Goal: Information Seeking & Learning: Learn about a topic

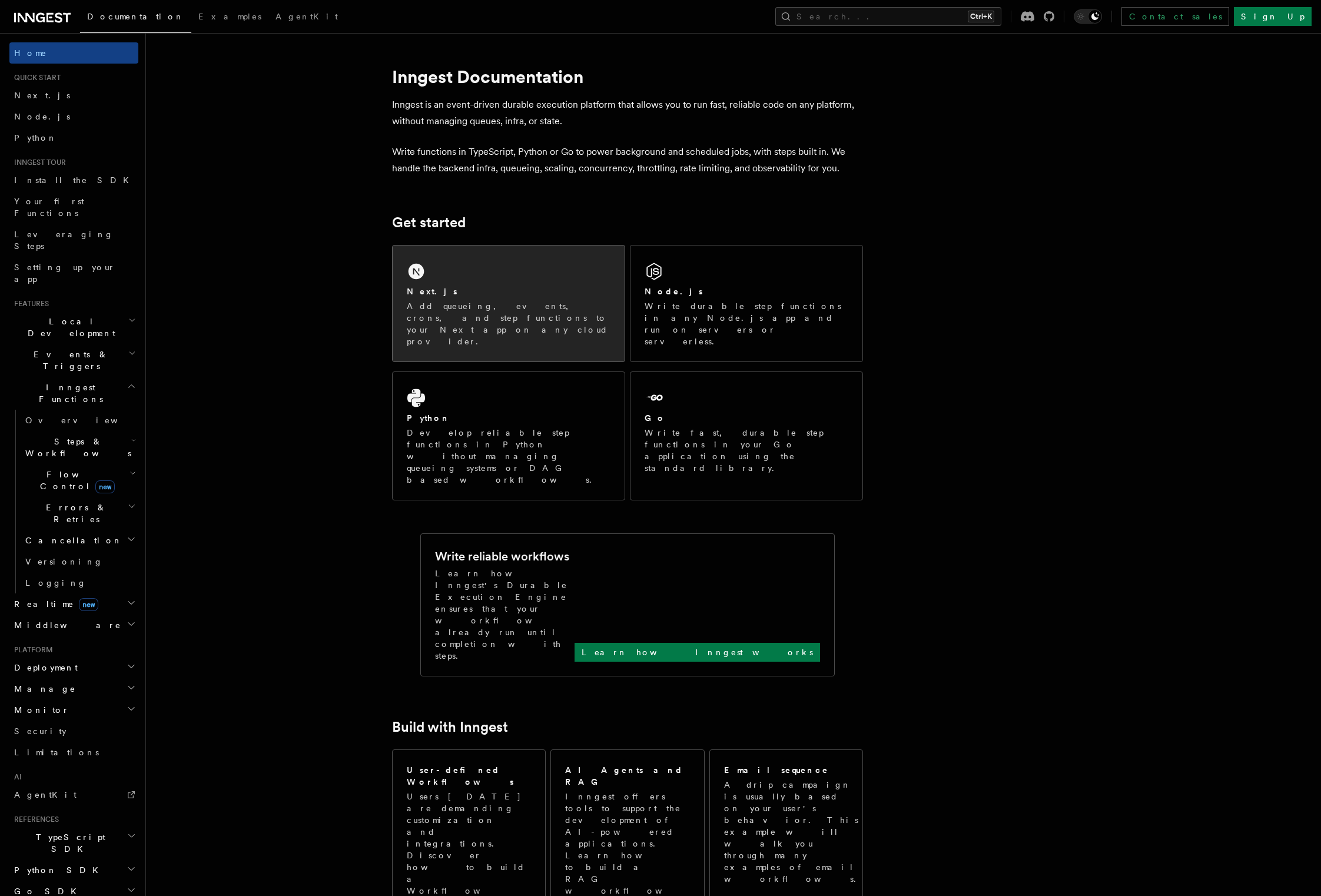
click at [503, 302] on p "Add queueing, events, crons, and step functions to your Next app on any cloud p…" at bounding box center [509, 323] width 204 height 47
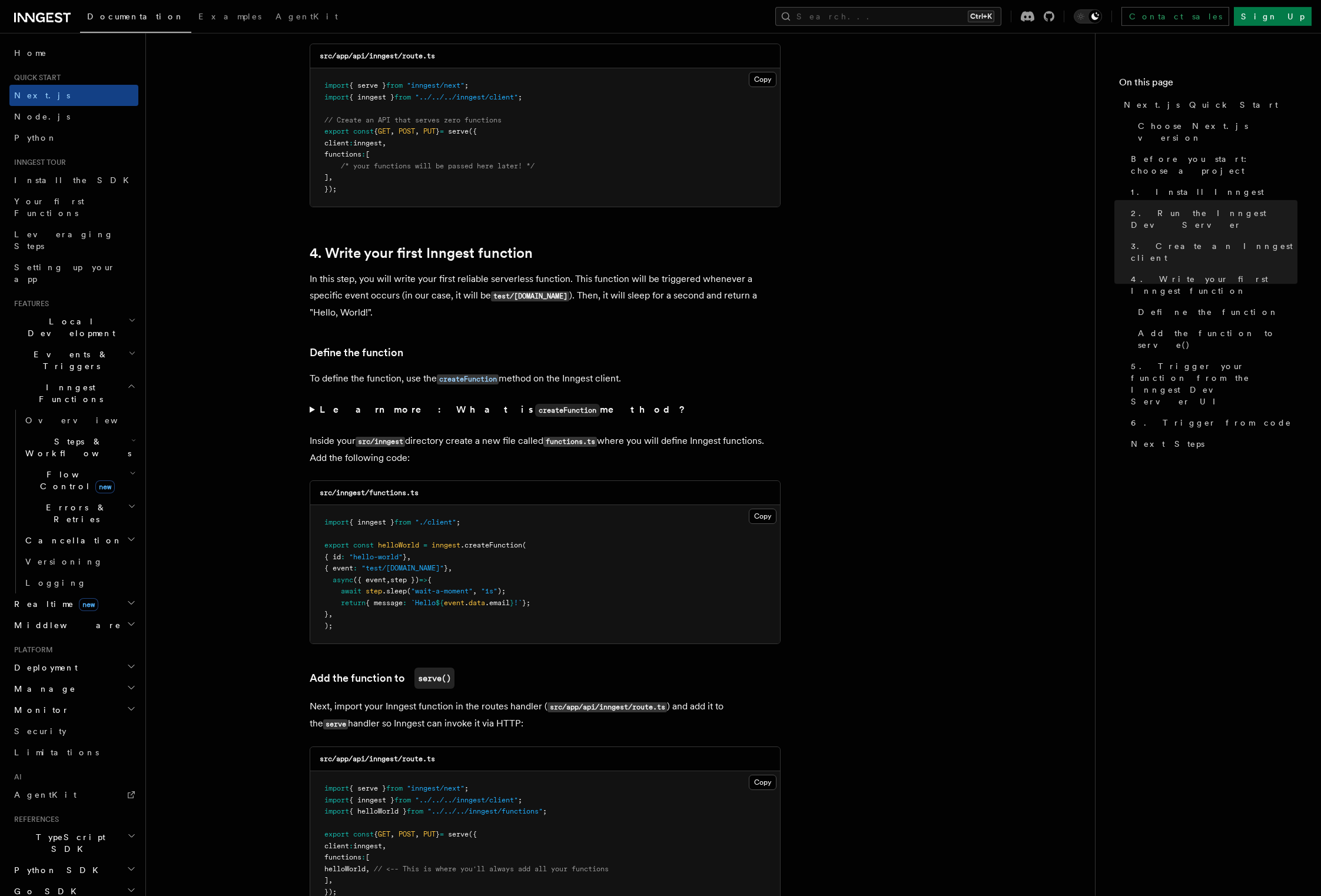
scroll to position [1710, 0]
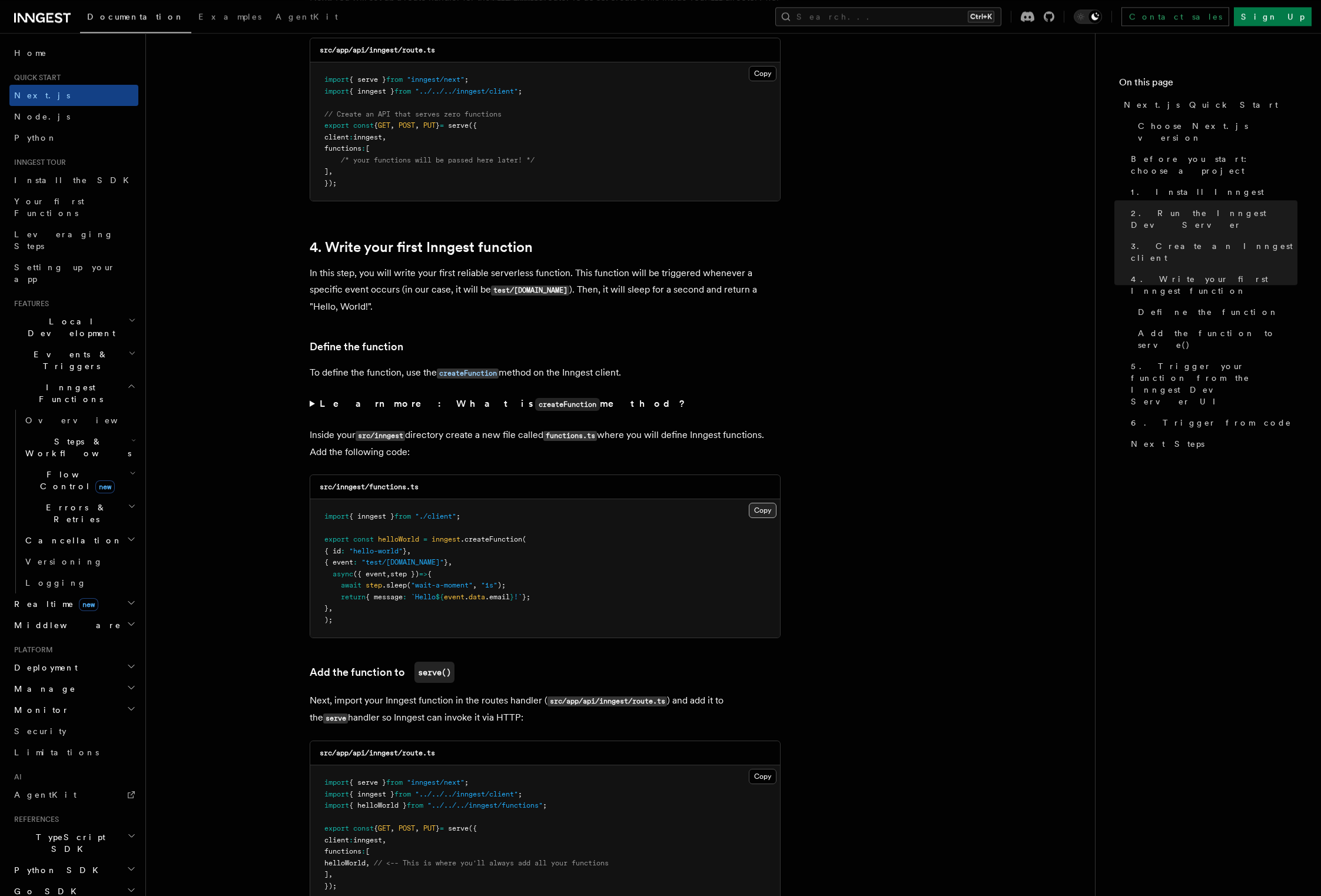
click at [757, 516] on button "Copy Copied" at bounding box center [763, 510] width 27 height 15
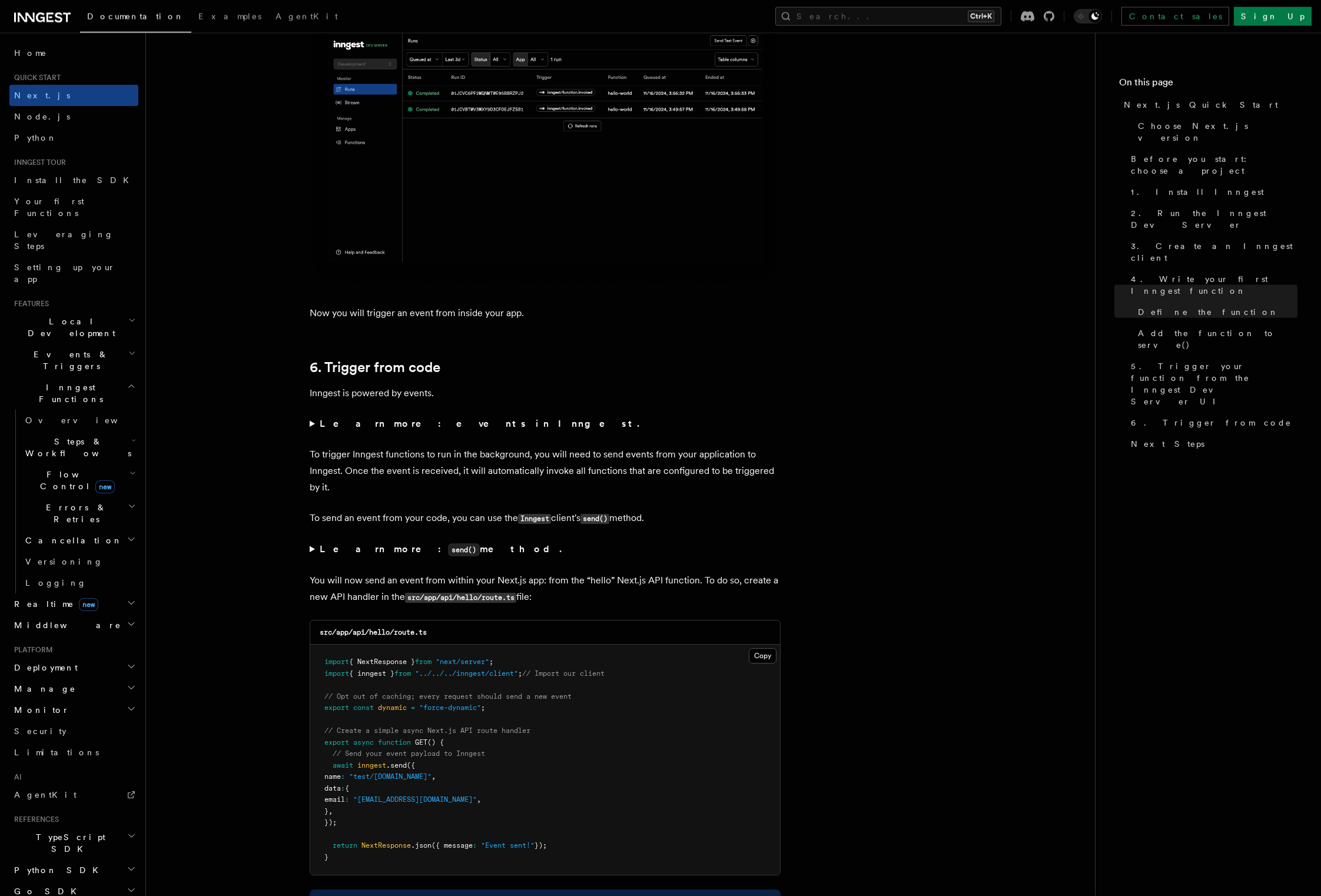
scroll to position [5657, 0]
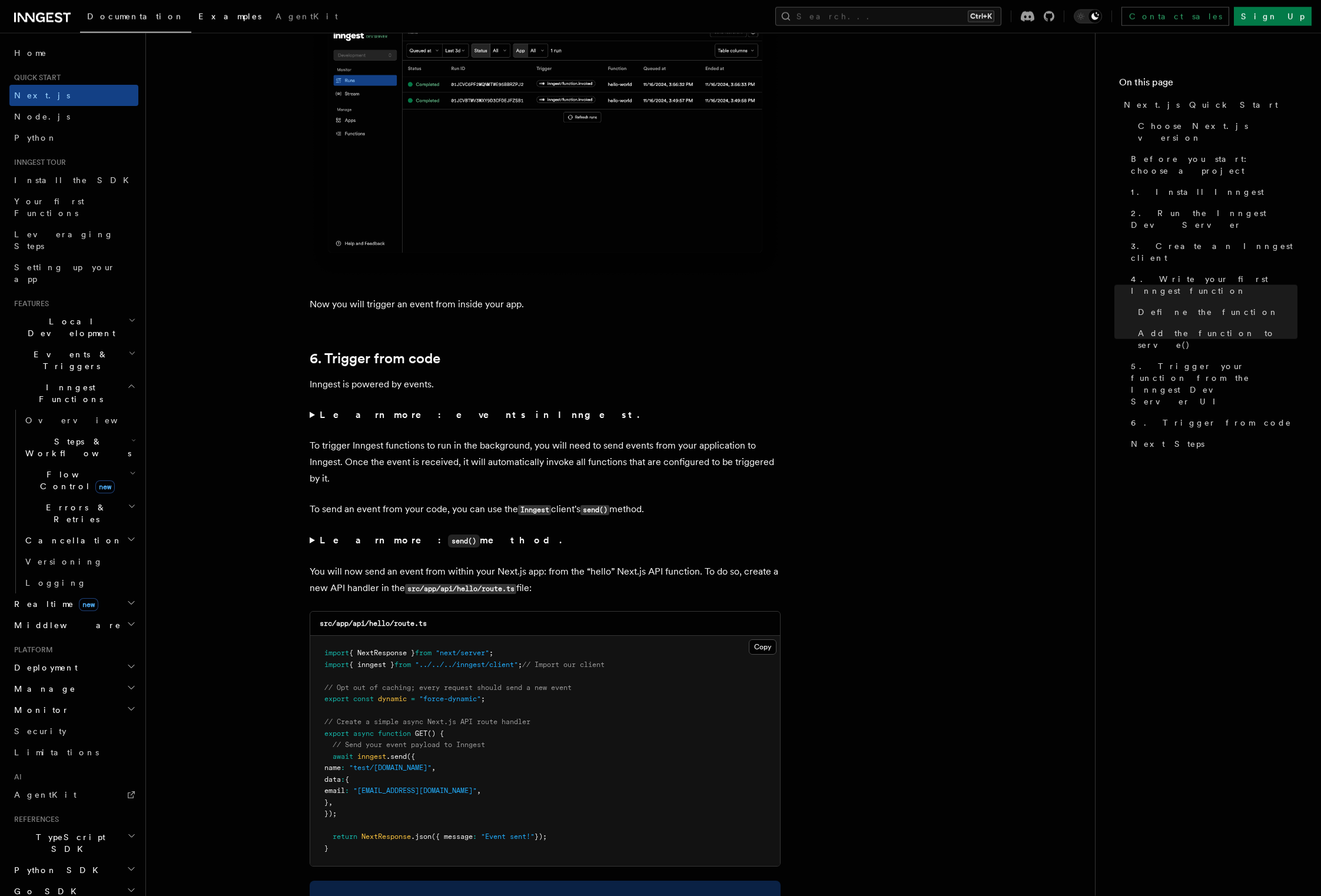
click at [192, 24] on link "Examples" at bounding box center [230, 17] width 77 height 28
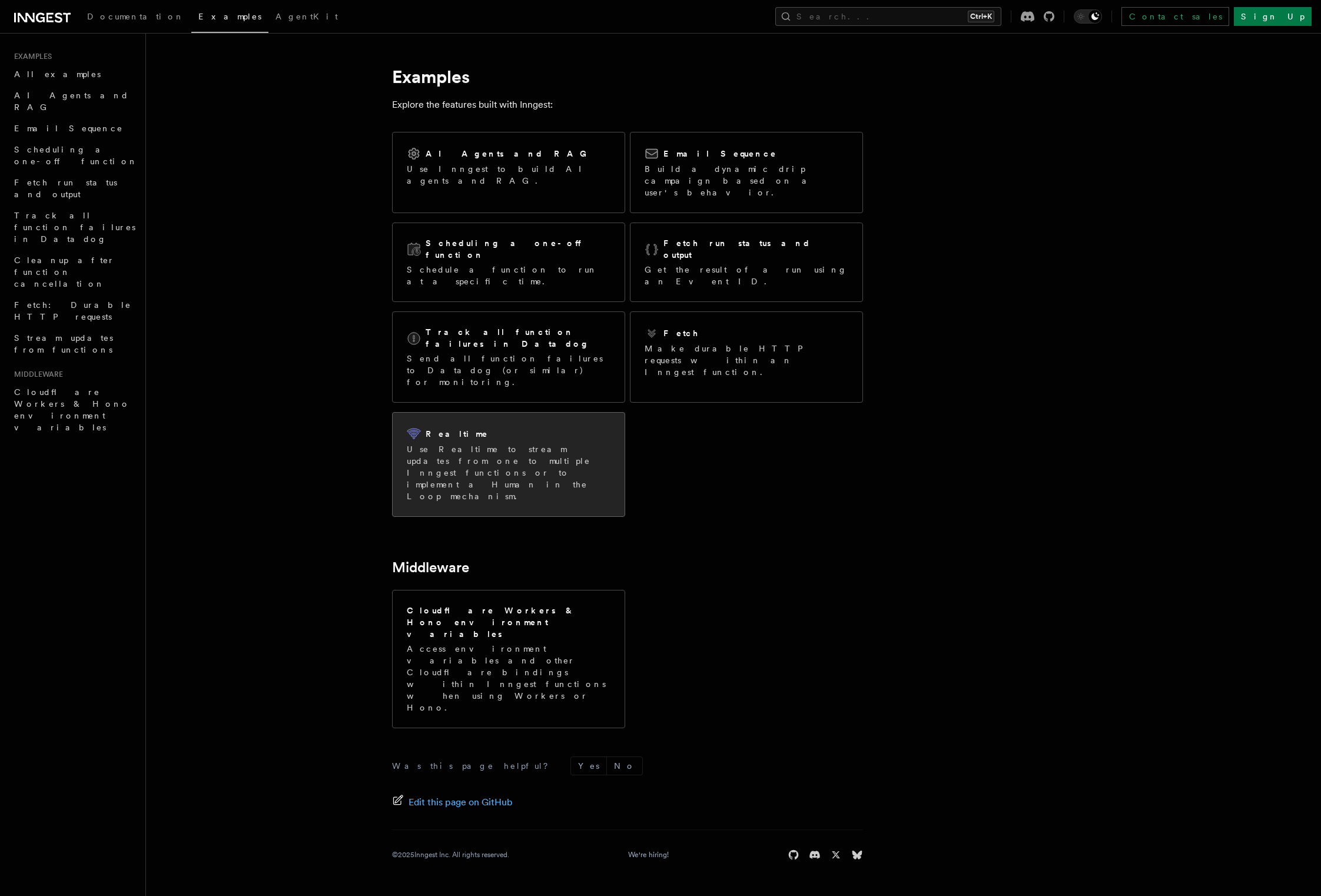
click at [582, 443] on p "Use Realtime to stream updates from one to multiple Inngest functions or to imp…" at bounding box center [509, 472] width 204 height 59
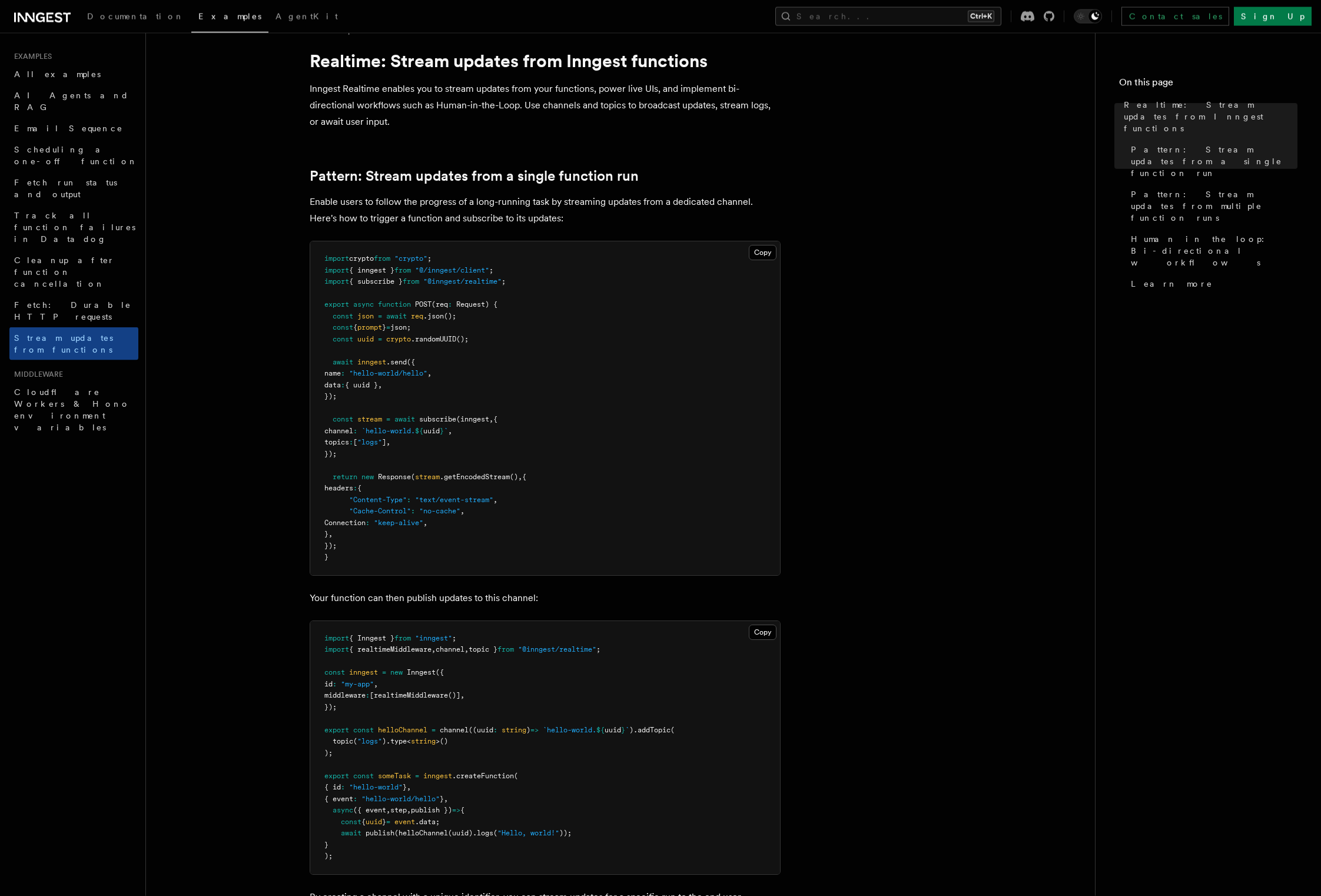
scroll to position [25, 0]
click at [425, 480] on span "stream" at bounding box center [427, 479] width 25 height 8
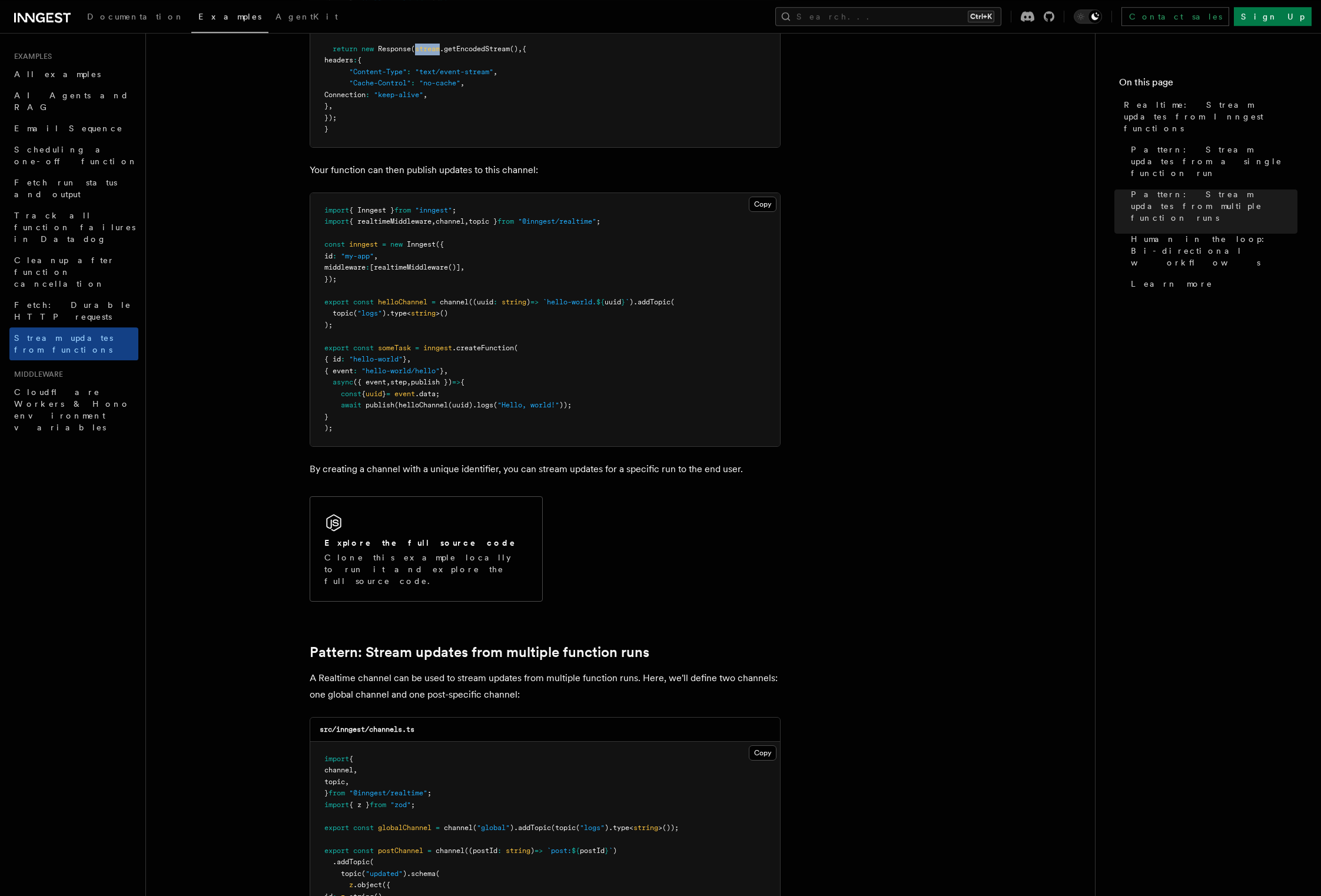
scroll to position [0, 0]
